Goal: Navigation & Orientation: Find specific page/section

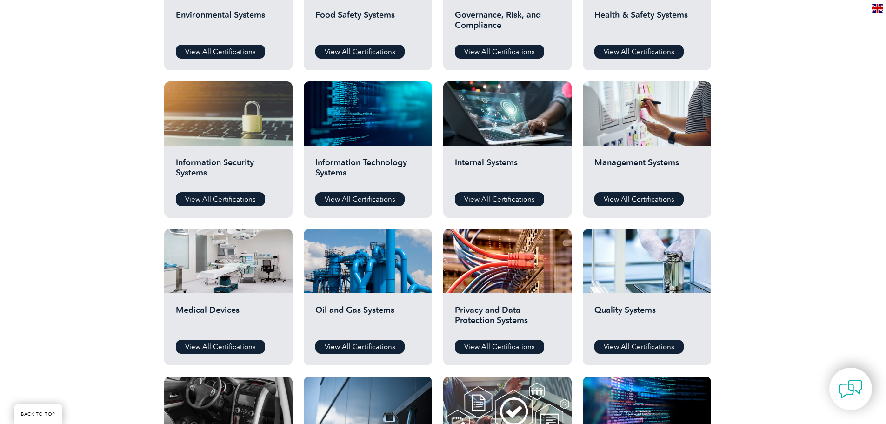
scroll to position [326, 0]
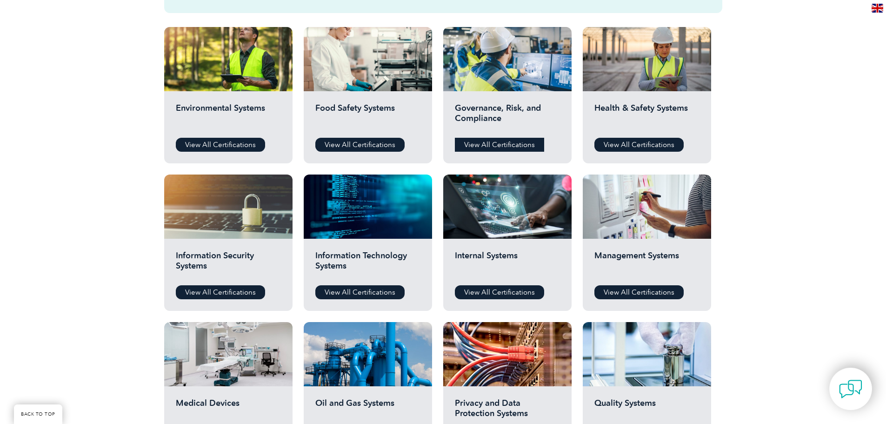
click at [490, 141] on link "View All Certifications" at bounding box center [499, 145] width 89 height 14
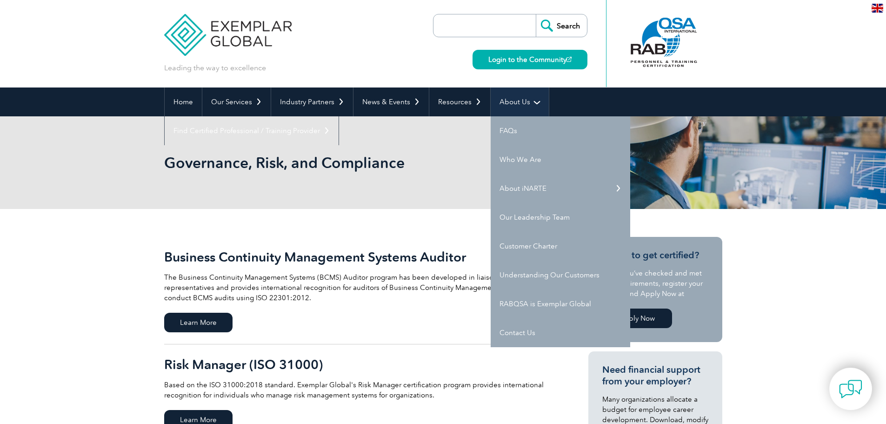
click at [522, 102] on link "About Us" at bounding box center [520, 101] width 58 height 29
click at [509, 156] on link "Who We Are" at bounding box center [561, 159] width 140 height 29
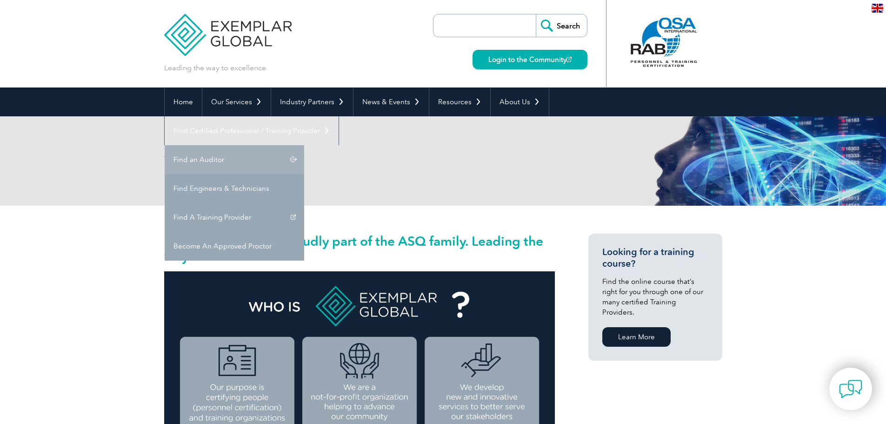
click at [304, 145] on link "Find an Auditor" at bounding box center [235, 159] width 140 height 29
